Goal: Information Seeking & Learning: Learn about a topic

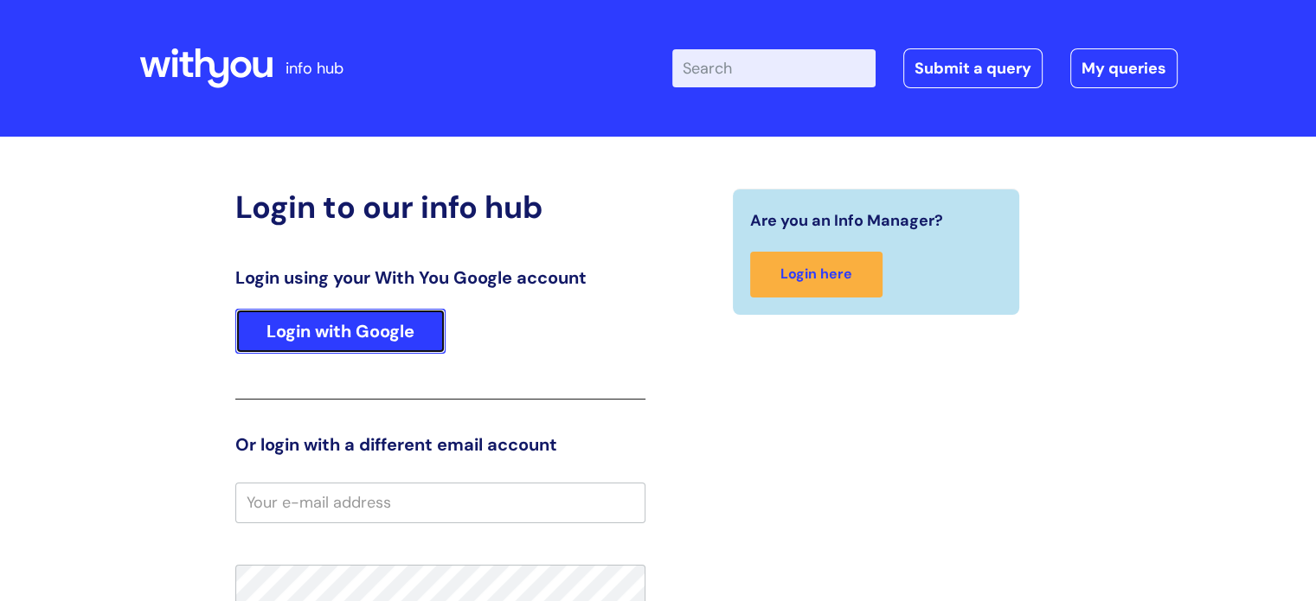
click at [370, 331] on link "Login with Google" at bounding box center [340, 331] width 210 height 45
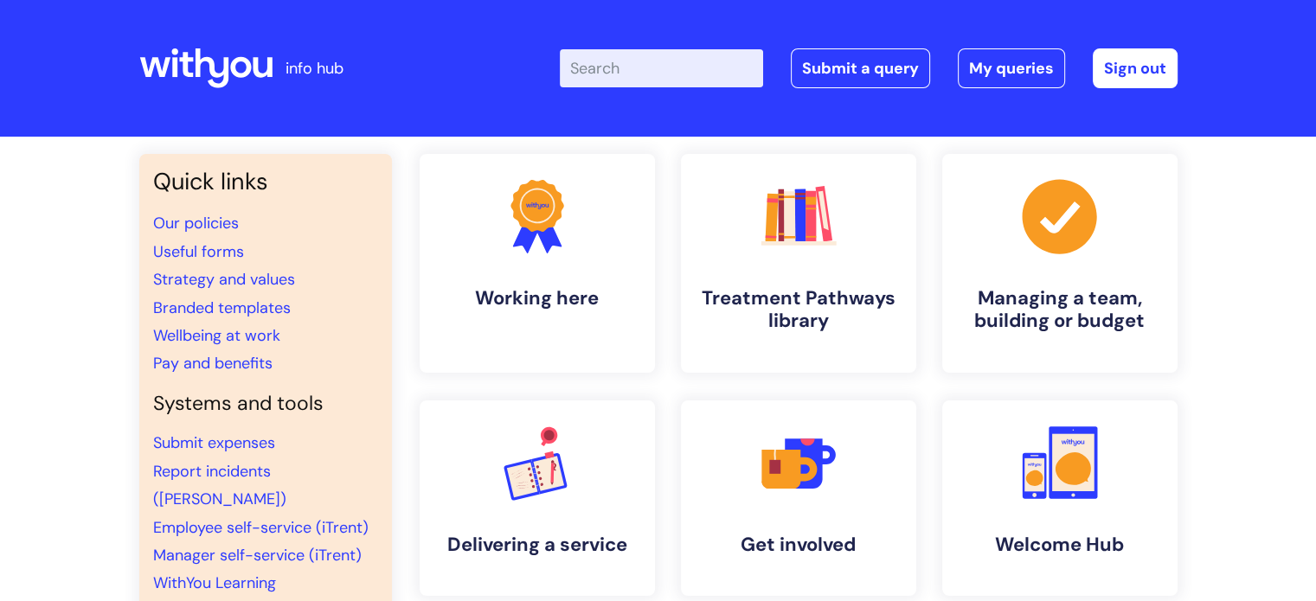
click at [651, 61] on input "Enter your search term here..." at bounding box center [661, 68] width 203 height 38
type input "o"
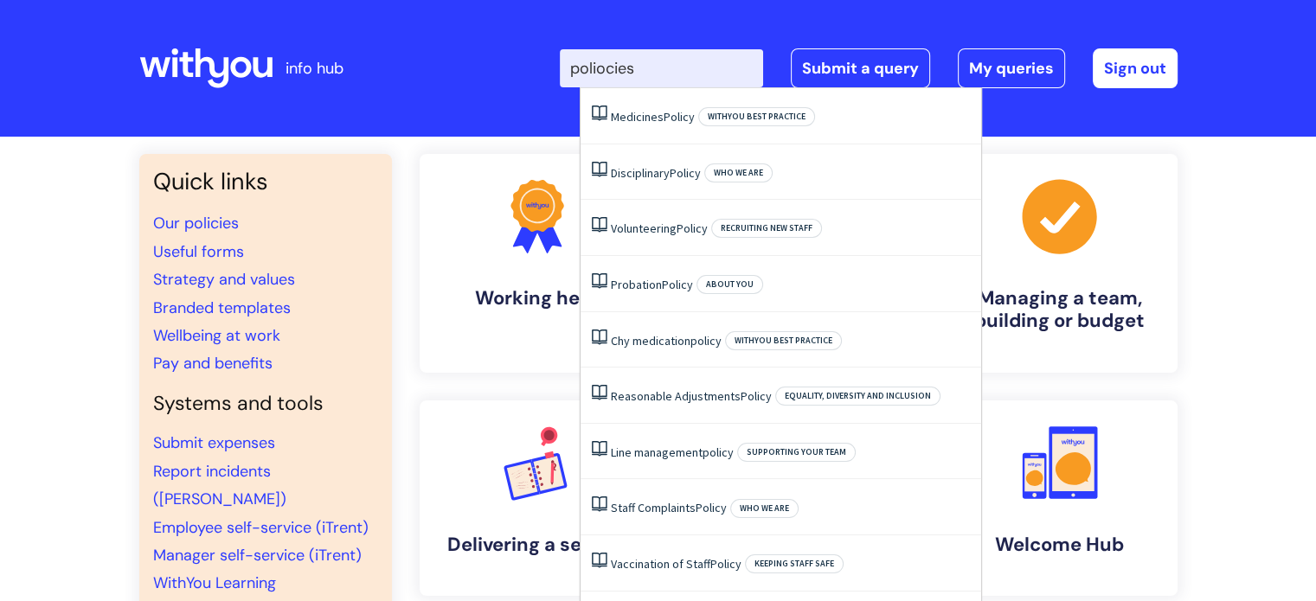
type input "poliocies"
click button "Search" at bounding box center [0, 0] width 0 height 0
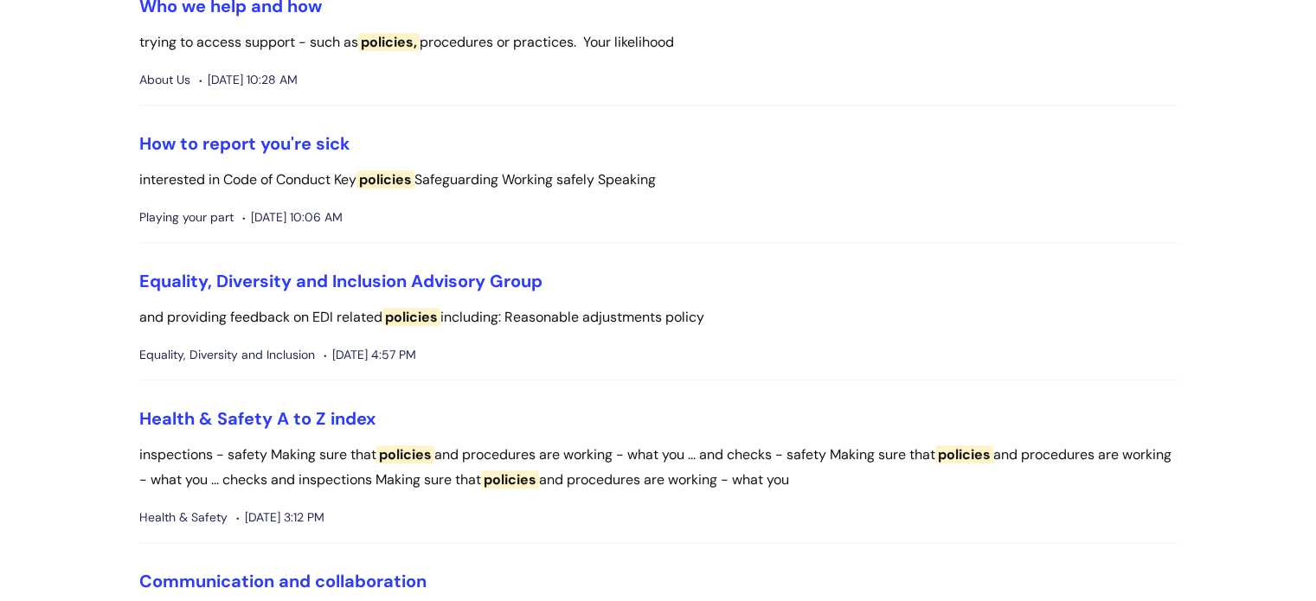
scroll to position [1557, 0]
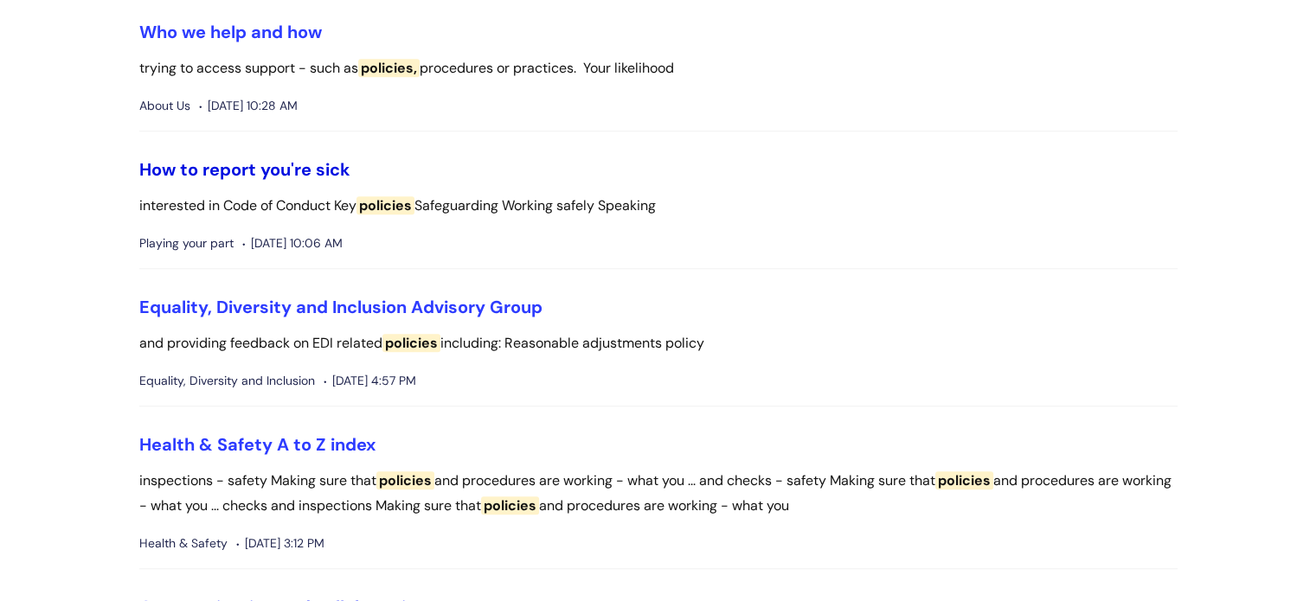
click at [270, 171] on link "How to report you're sick" at bounding box center [244, 169] width 211 height 22
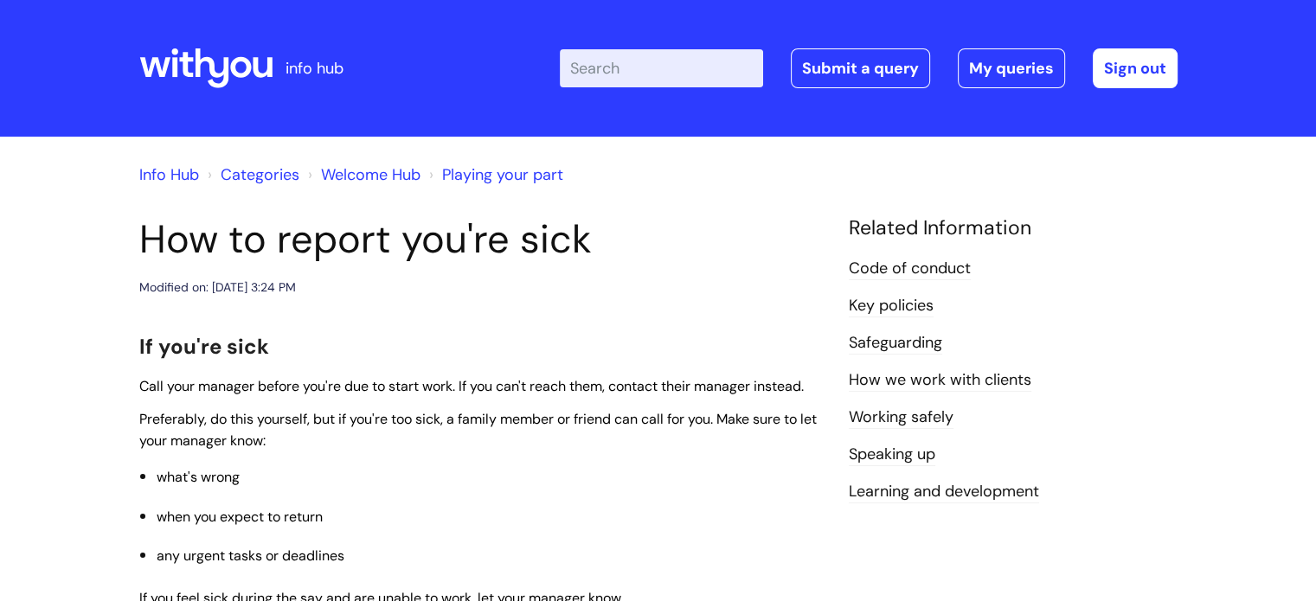
click at [643, 70] on input "Enter your search term here..." at bounding box center [661, 68] width 203 height 38
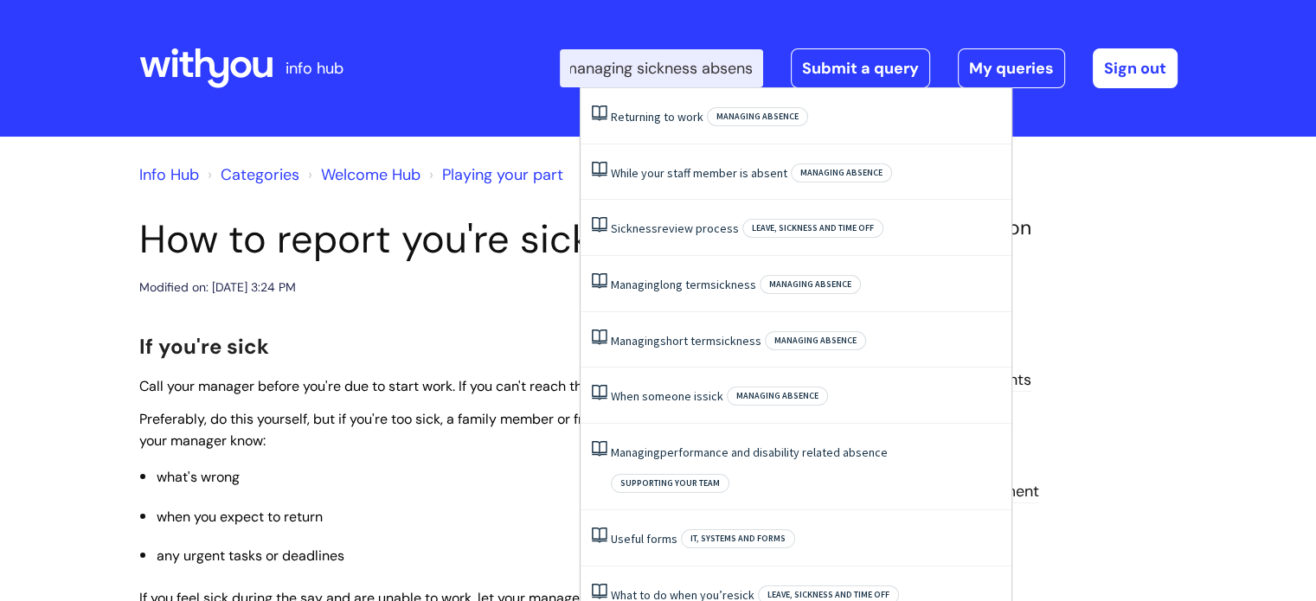
type input "managing sickness absense"
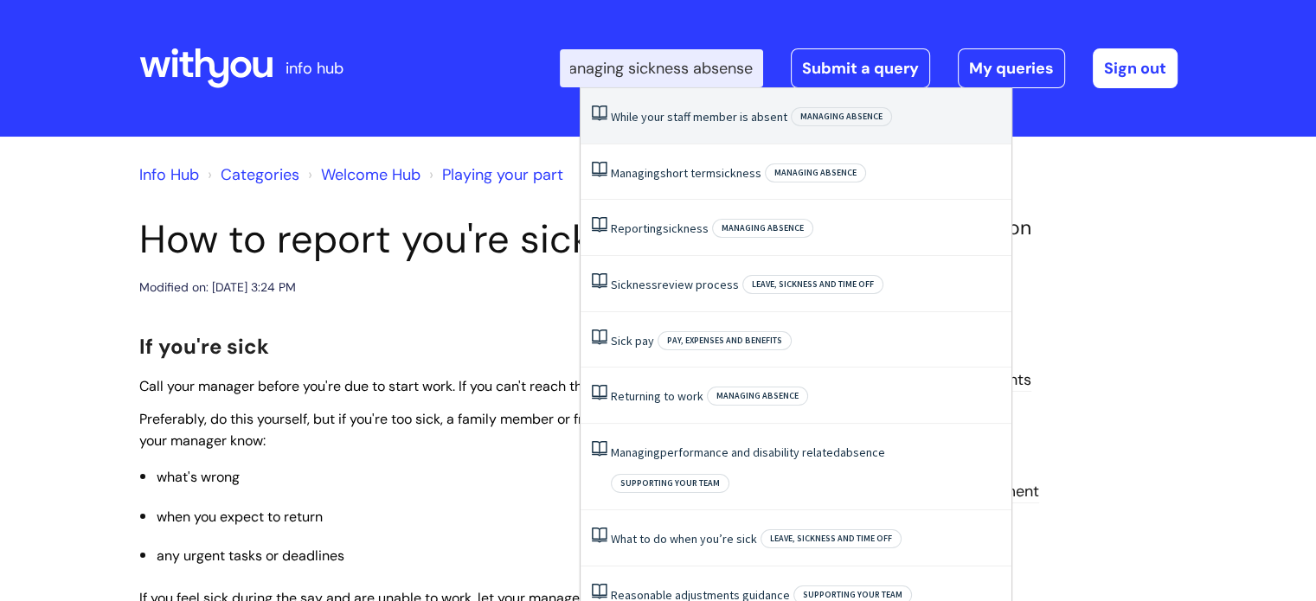
click at [696, 108] on li "While‌ ‌your‌ ‌staff‌ ‌member‌ ‌is‌ ‌ absent ‌ Managing absence" at bounding box center [796, 116] width 431 height 56
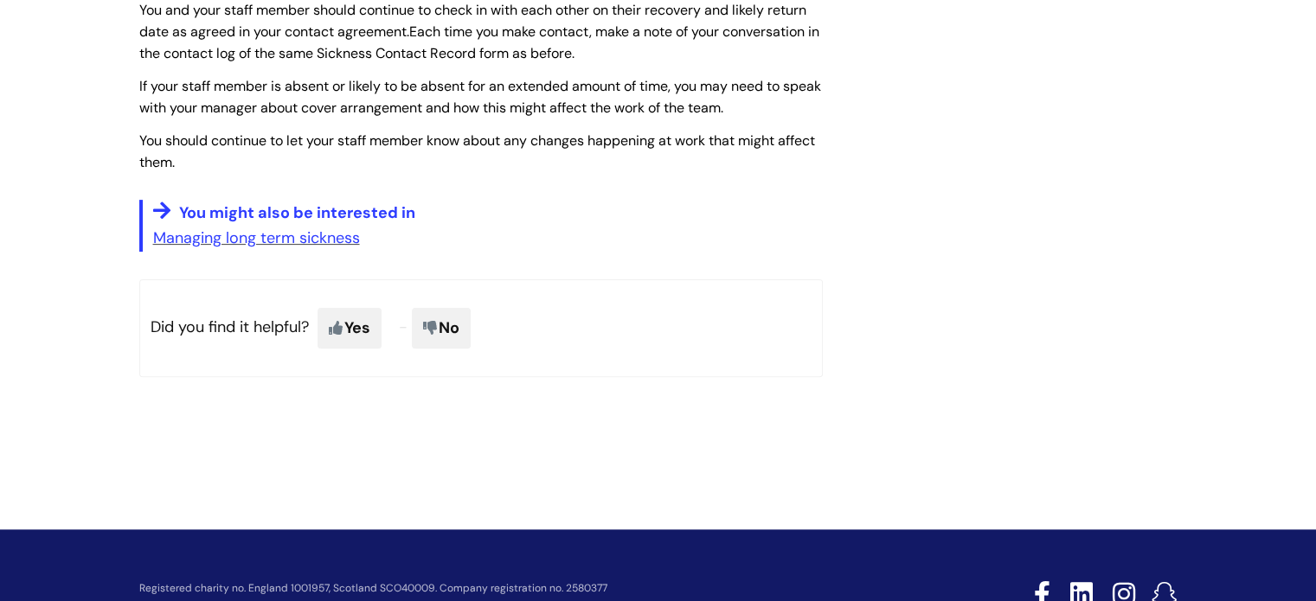
scroll to position [519, 0]
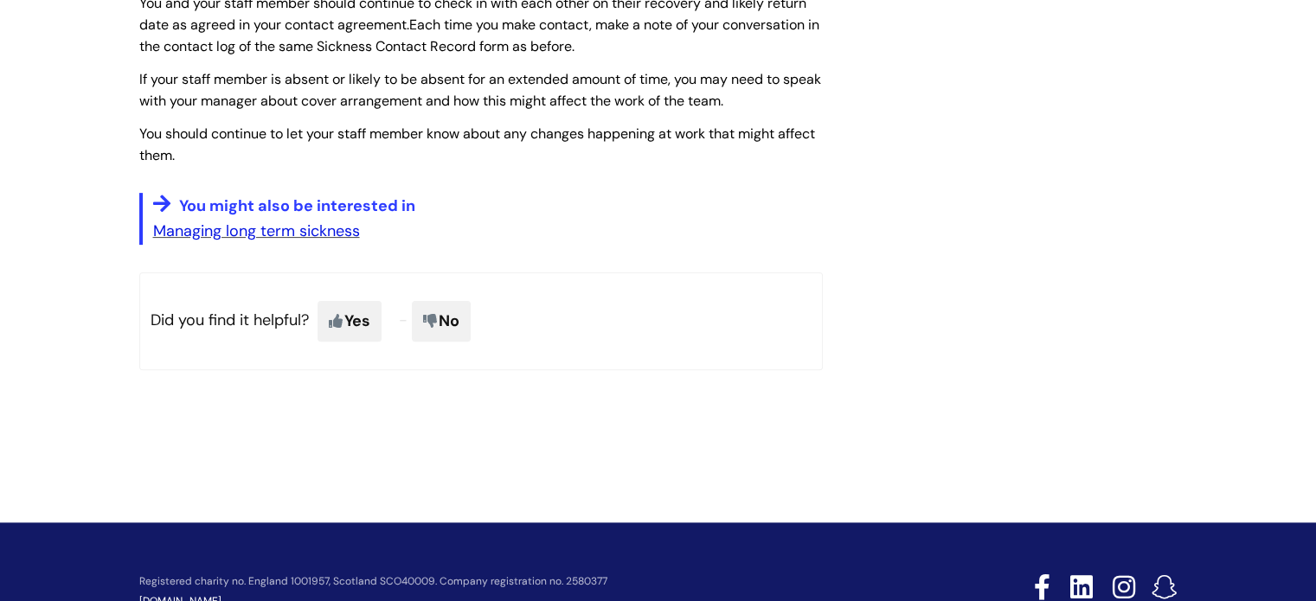
click at [263, 226] on link "Managing long term sickness" at bounding box center [256, 231] width 207 height 21
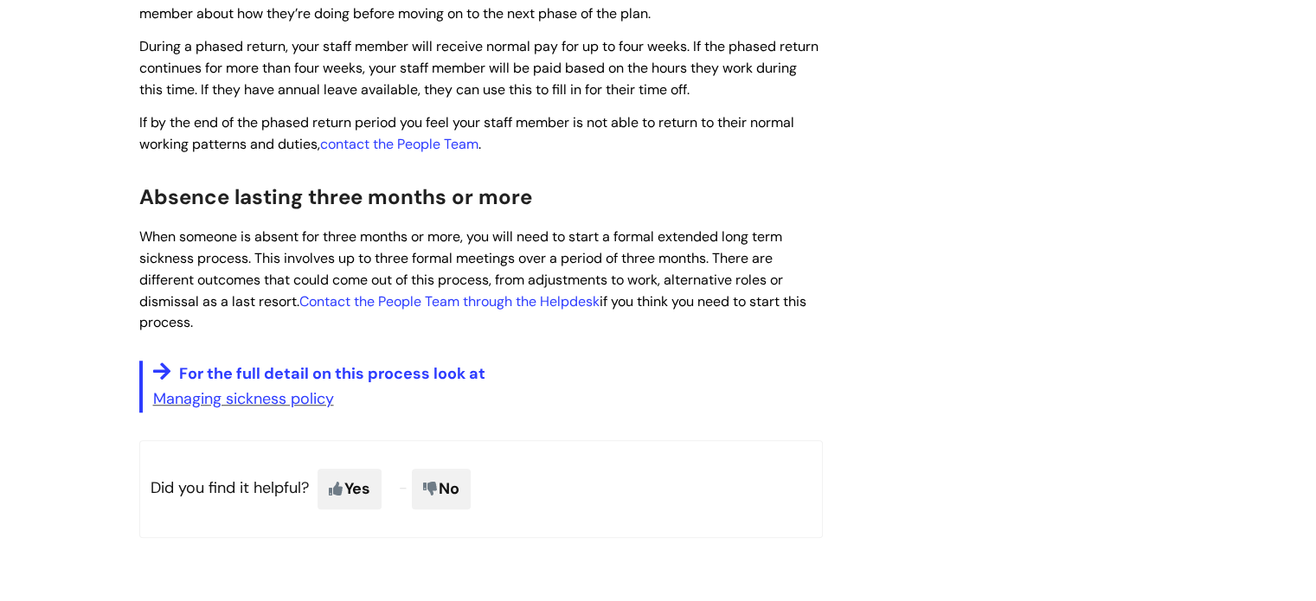
scroll to position [1298, 0]
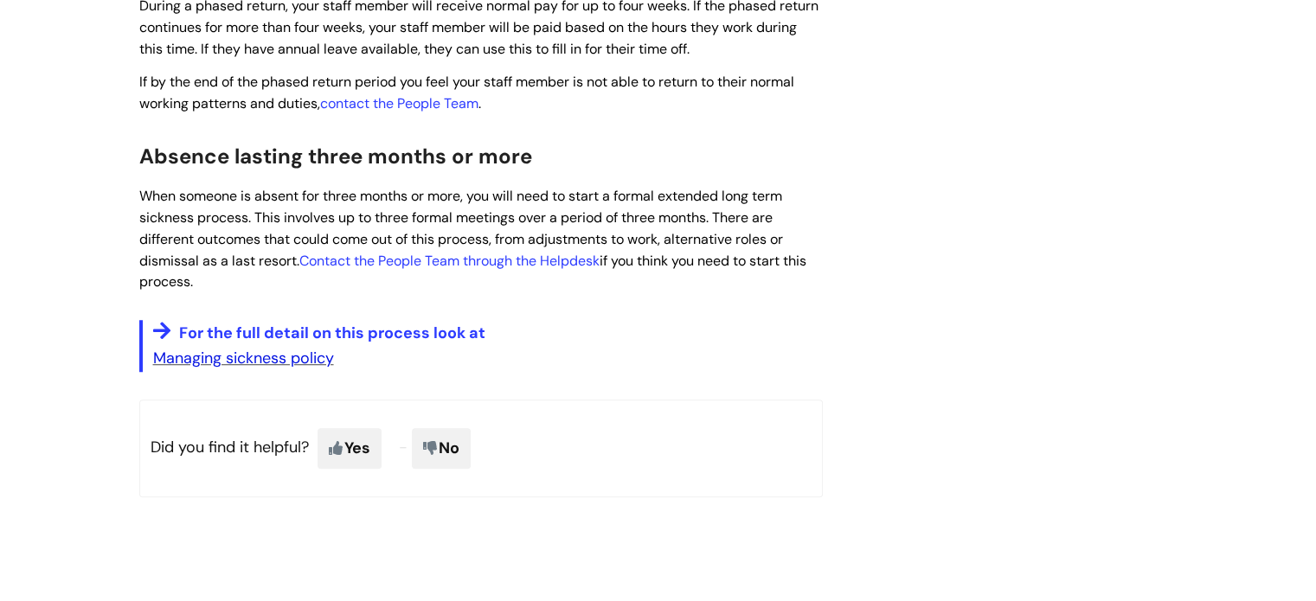
click at [268, 366] on link "Managing sickness policy" at bounding box center [243, 358] width 181 height 21
